Goal: Task Accomplishment & Management: Use online tool/utility

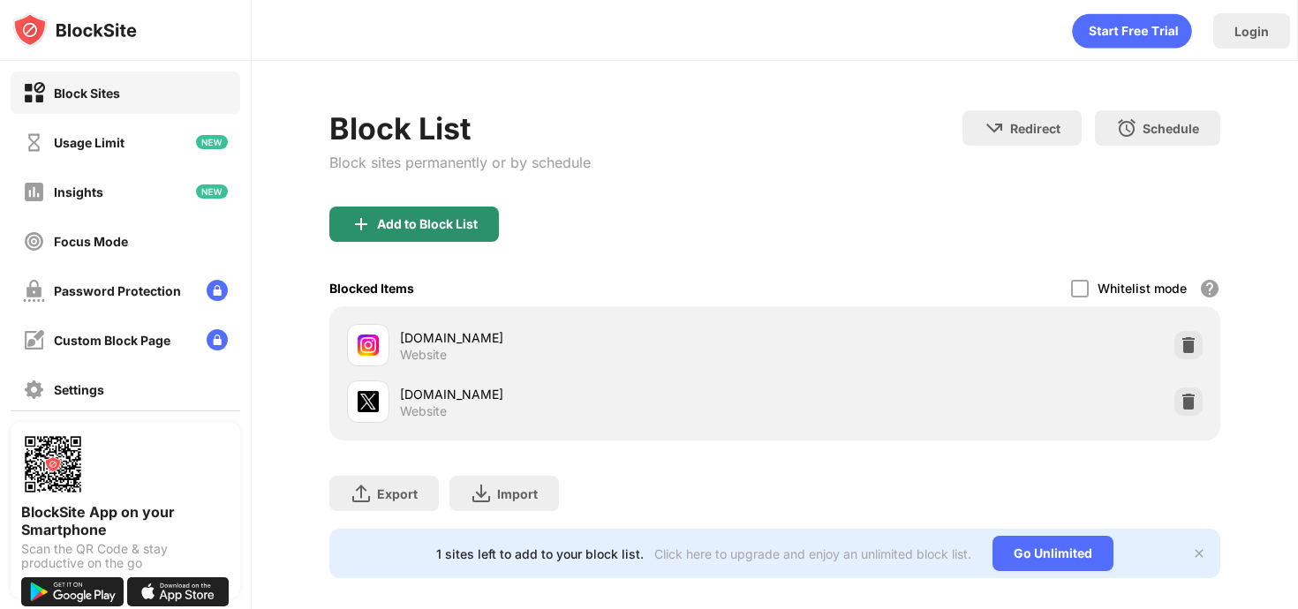
click at [429, 230] on div "Add to Block List" at bounding box center [427, 224] width 101 height 14
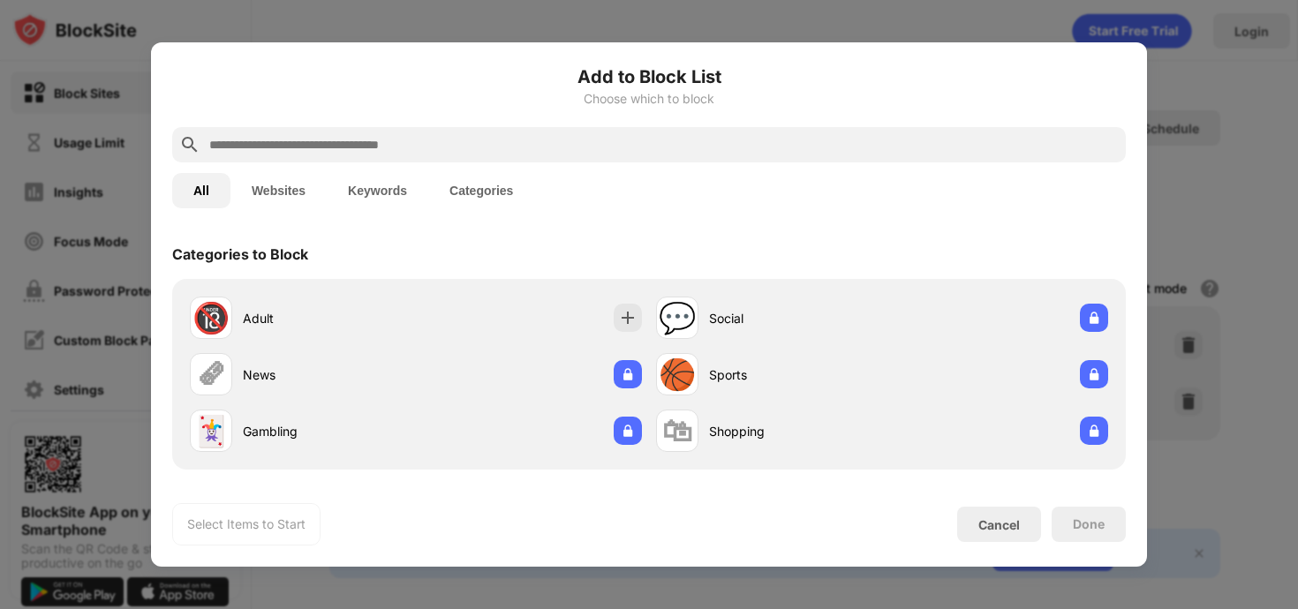
click at [453, 159] on div at bounding box center [648, 144] width 953 height 35
click at [456, 144] on input "text" at bounding box center [662, 144] width 911 height 21
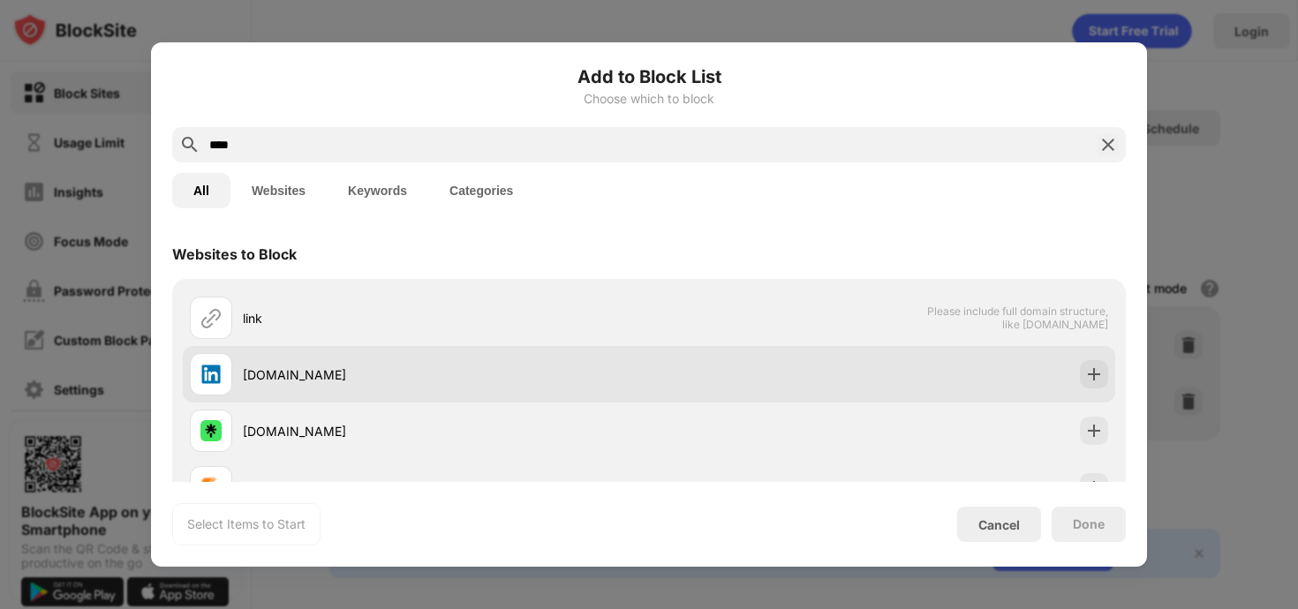
type input "****"
click at [1093, 357] on div "[DOMAIN_NAME]" at bounding box center [649, 374] width 932 height 57
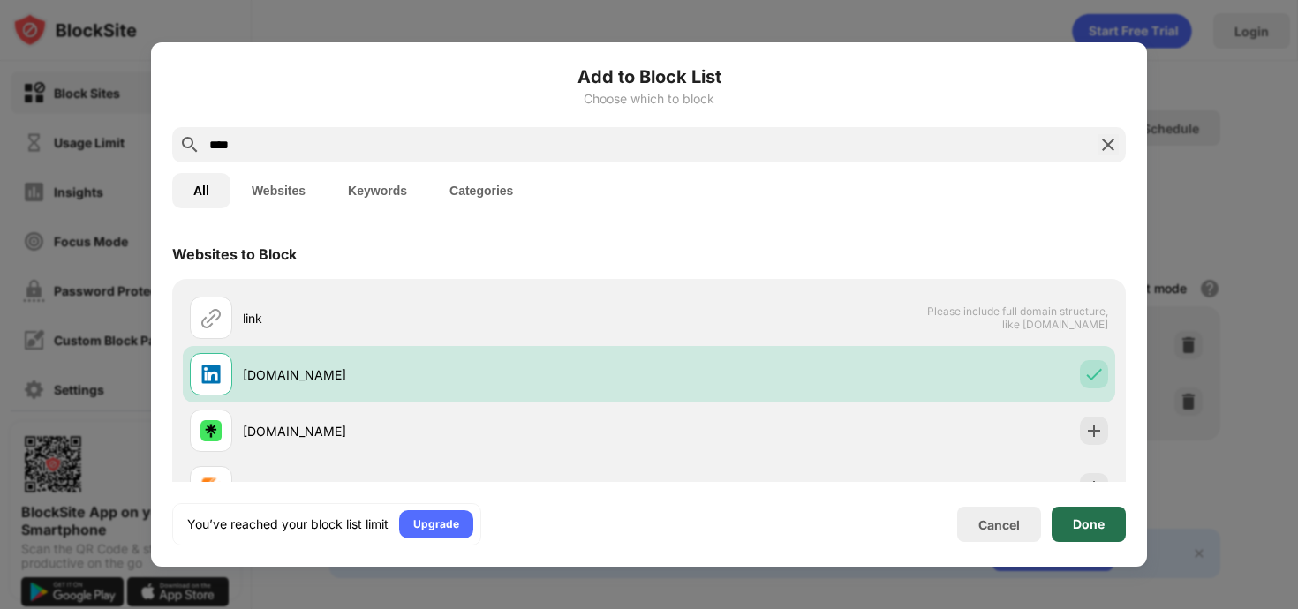
click at [1071, 532] on div "Done" at bounding box center [1088, 524] width 74 height 35
